Goal: Information Seeking & Learning: Learn about a topic

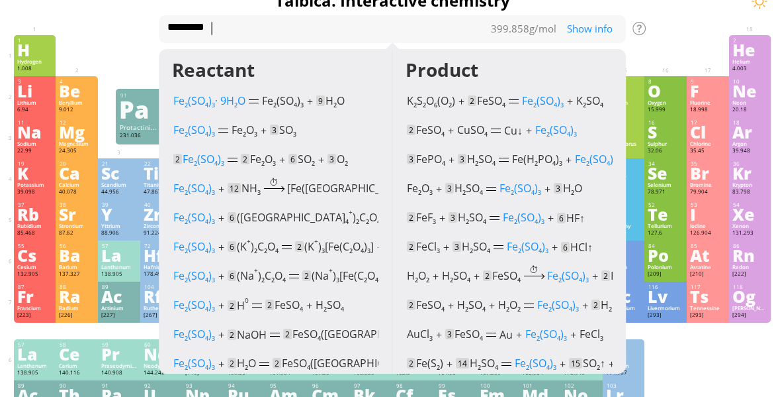
scroll to position [124, 0]
type textarea "*"
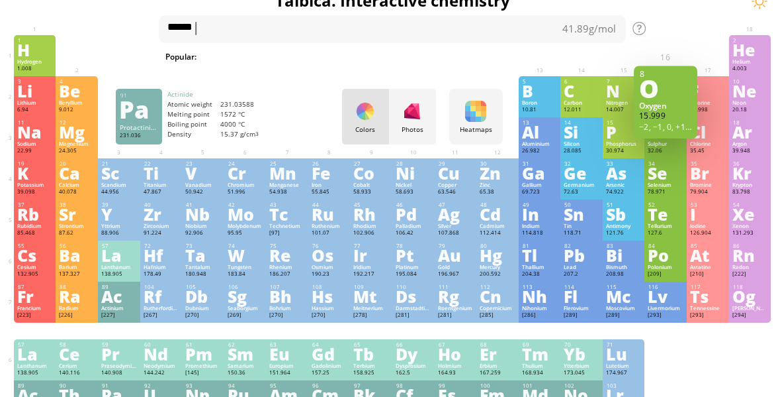
type textarea "*******"
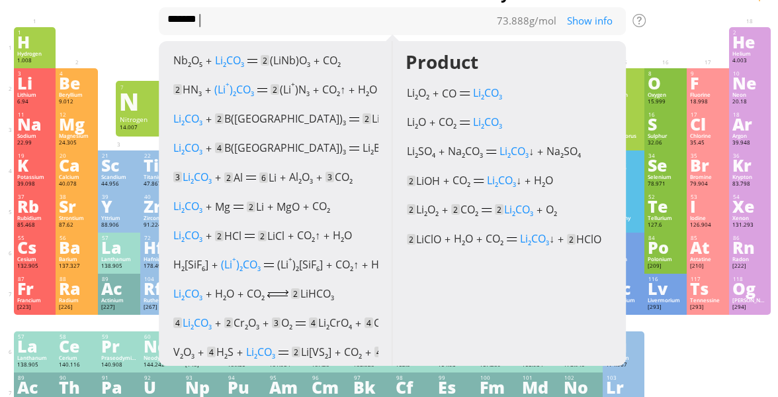
scroll to position [54, 0]
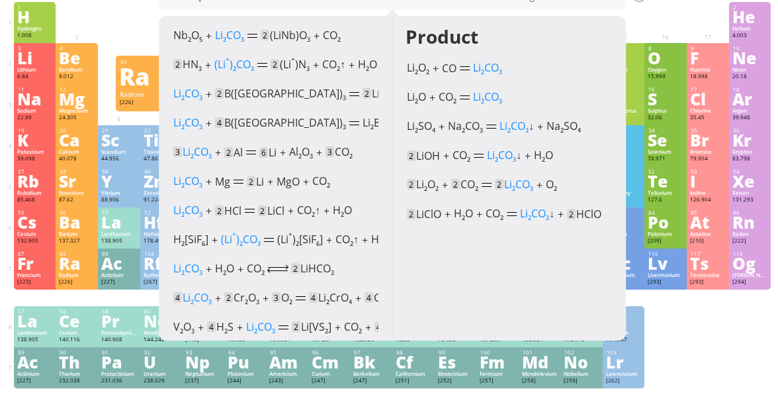
click at [85, 297] on div at bounding box center [77, 297] width 42 height 17
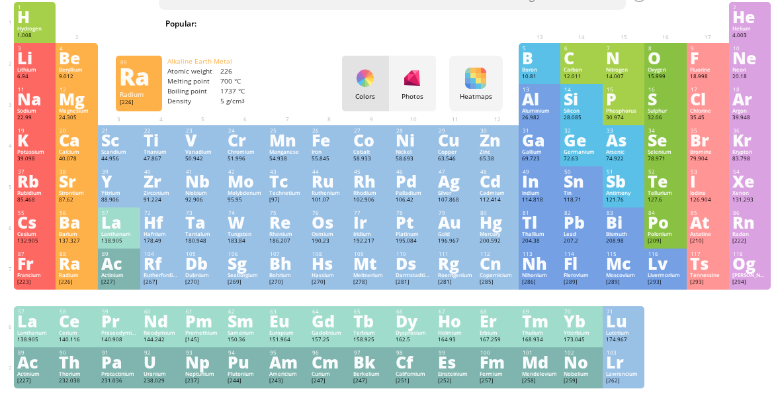
scroll to position [41, 0]
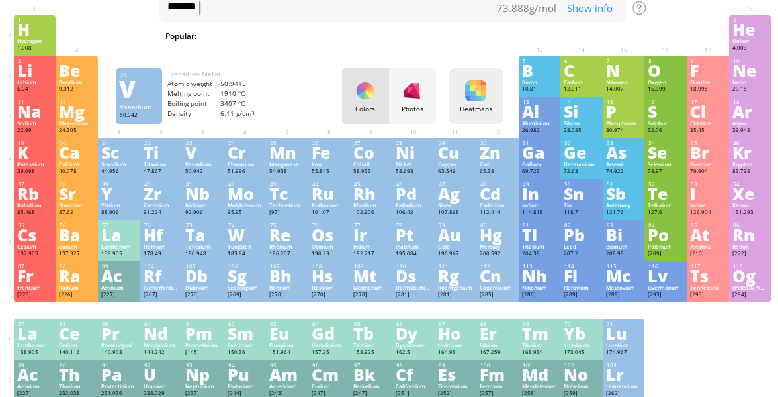
click at [475, 103] on div "Heatmaps Heatmaps Normal mode Melting point Boiling point Density Atomic weight…" at bounding box center [476, 96] width 54 height 56
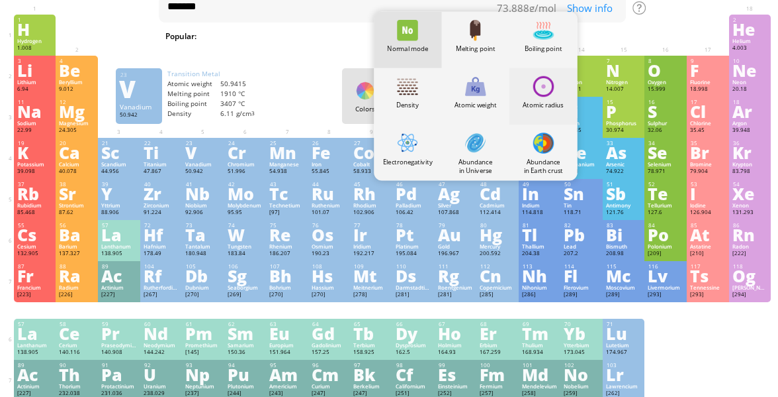
click at [537, 92] on div at bounding box center [544, 85] width 21 height 21
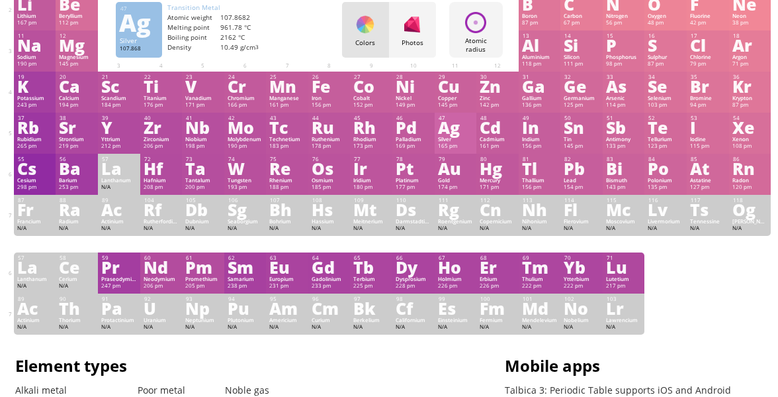
scroll to position [0, 0]
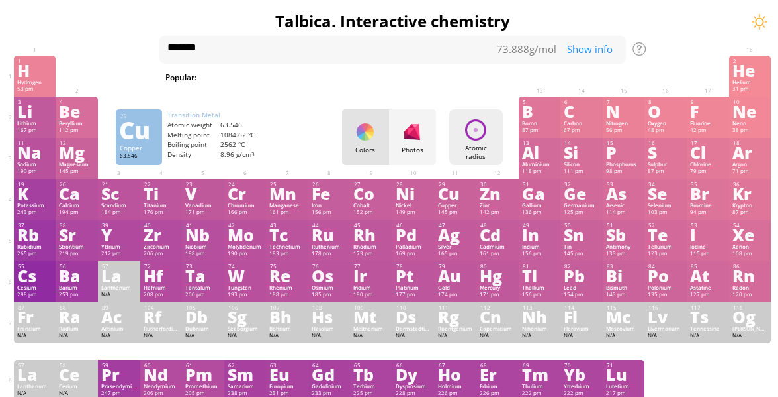
click at [471, 158] on div "Atomic radius" at bounding box center [476, 152] width 47 height 17
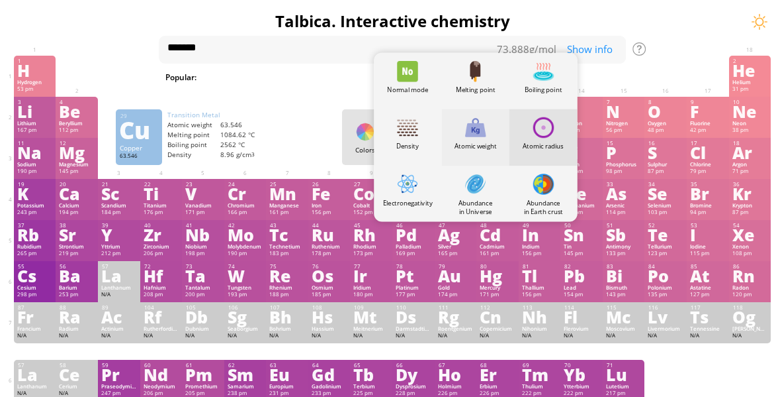
click at [471, 146] on div "Atomic weight" at bounding box center [476, 145] width 68 height 9
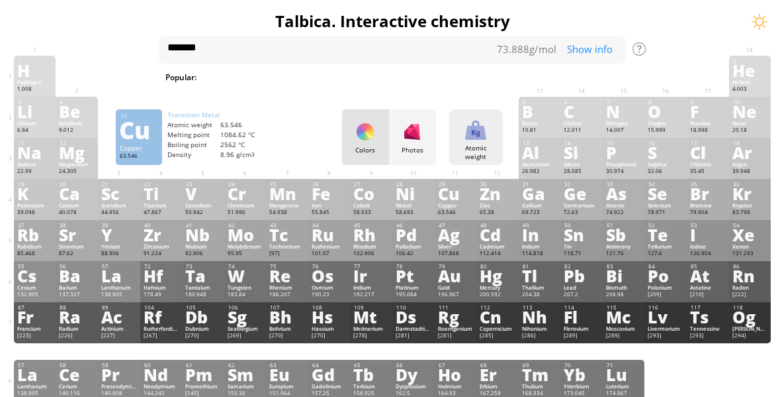
click at [471, 146] on div "Atomic weight" at bounding box center [476, 152] width 47 height 17
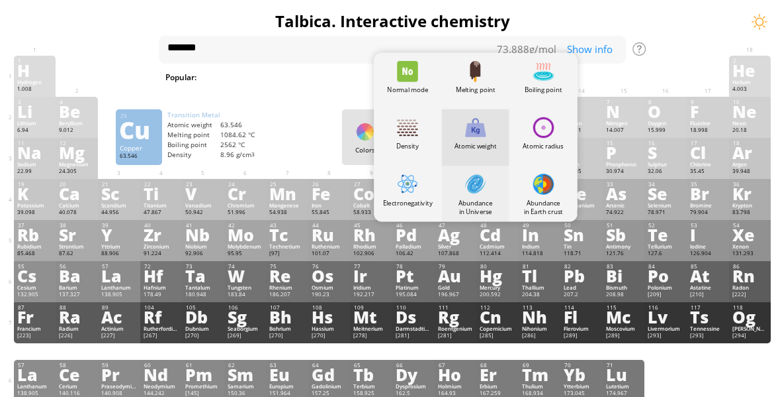
click at [463, 190] on div "Abundance in Universe" at bounding box center [476, 193] width 68 height 56
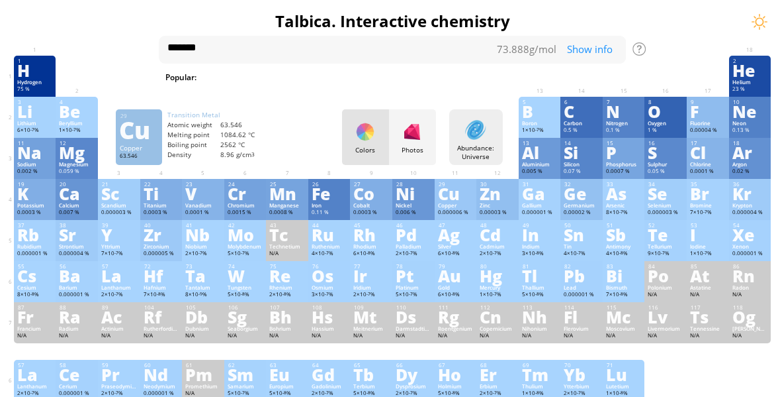
click at [466, 140] on div "Abundance: Universe Heatmaps Normal mode Melting point Boiling point Density At…" at bounding box center [476, 137] width 54 height 56
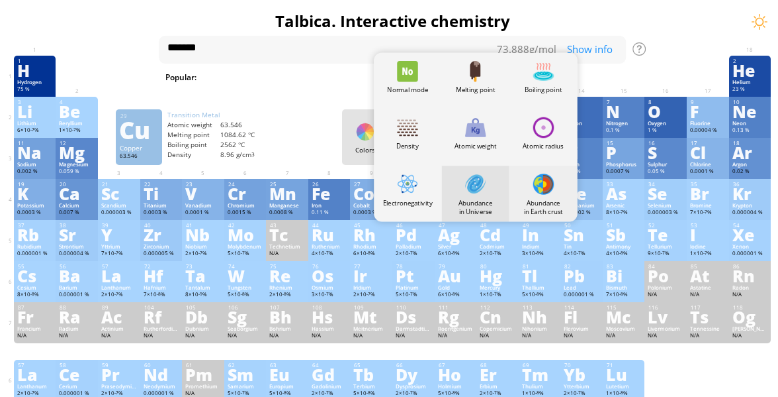
click at [533, 189] on div "Abundance in Earth crust" at bounding box center [544, 193] width 68 height 56
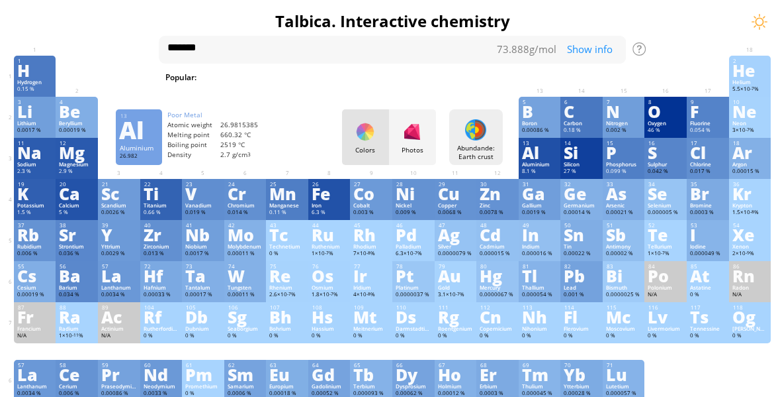
click at [468, 120] on div at bounding box center [475, 129] width 21 height 21
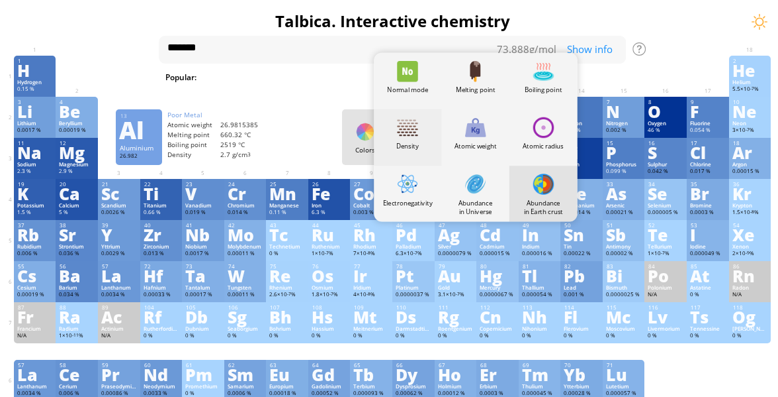
click at [408, 134] on div at bounding box center [408, 127] width 21 height 21
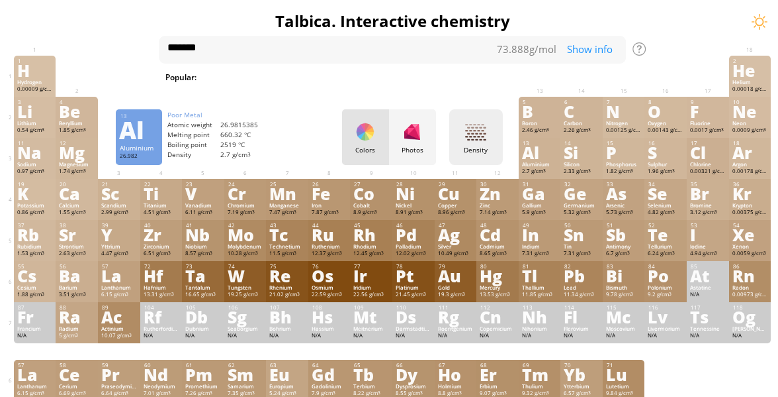
click at [494, 147] on div "Density" at bounding box center [476, 150] width 47 height 9
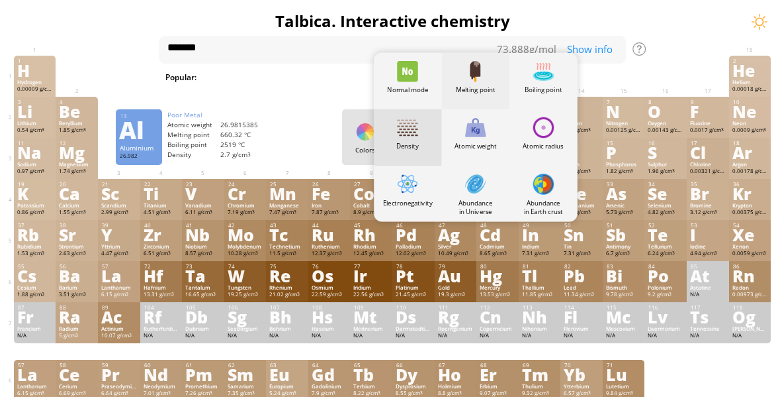
click at [477, 69] on div at bounding box center [476, 71] width 21 height 21
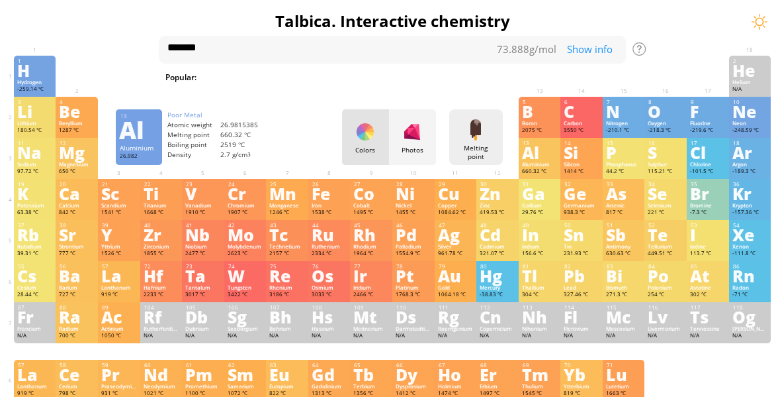
click at [472, 140] on div at bounding box center [475, 129] width 21 height 21
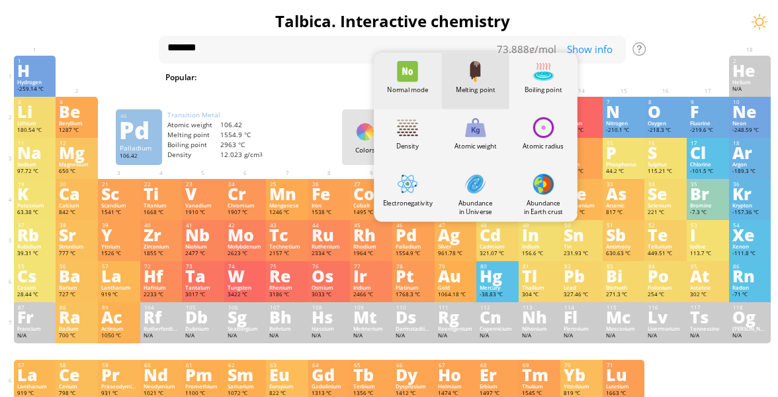
click at [403, 103] on div "Normal mode" at bounding box center [409, 81] width 68 height 56
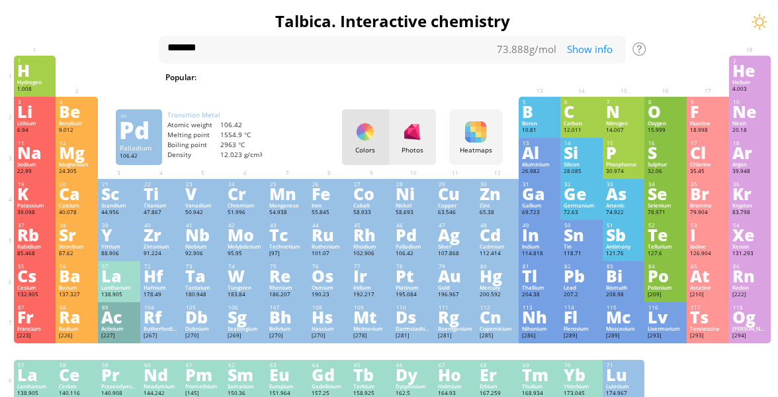
click at [423, 148] on div "Photos" at bounding box center [412, 150] width 47 height 9
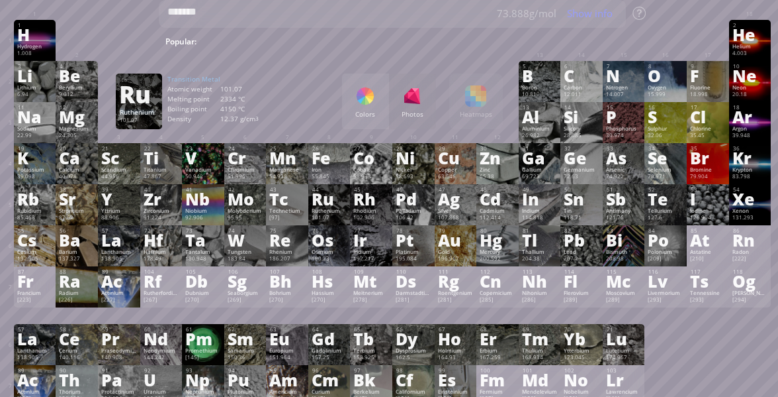
scroll to position [38, 0]
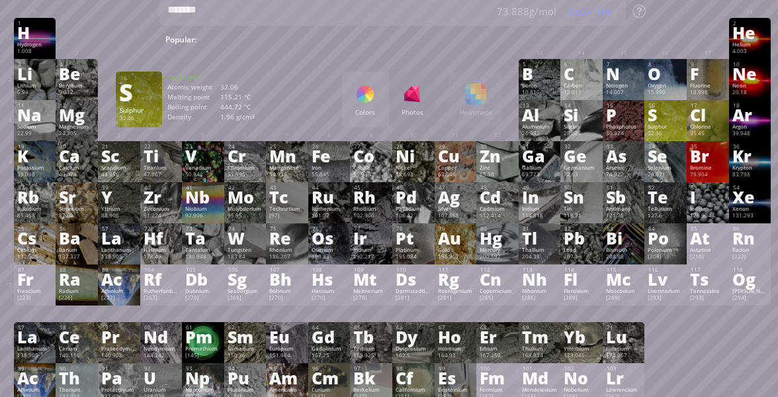
click at [671, 124] on div "Sulphur" at bounding box center [666, 126] width 36 height 7
